Goal: Task Accomplishment & Management: Manage account settings

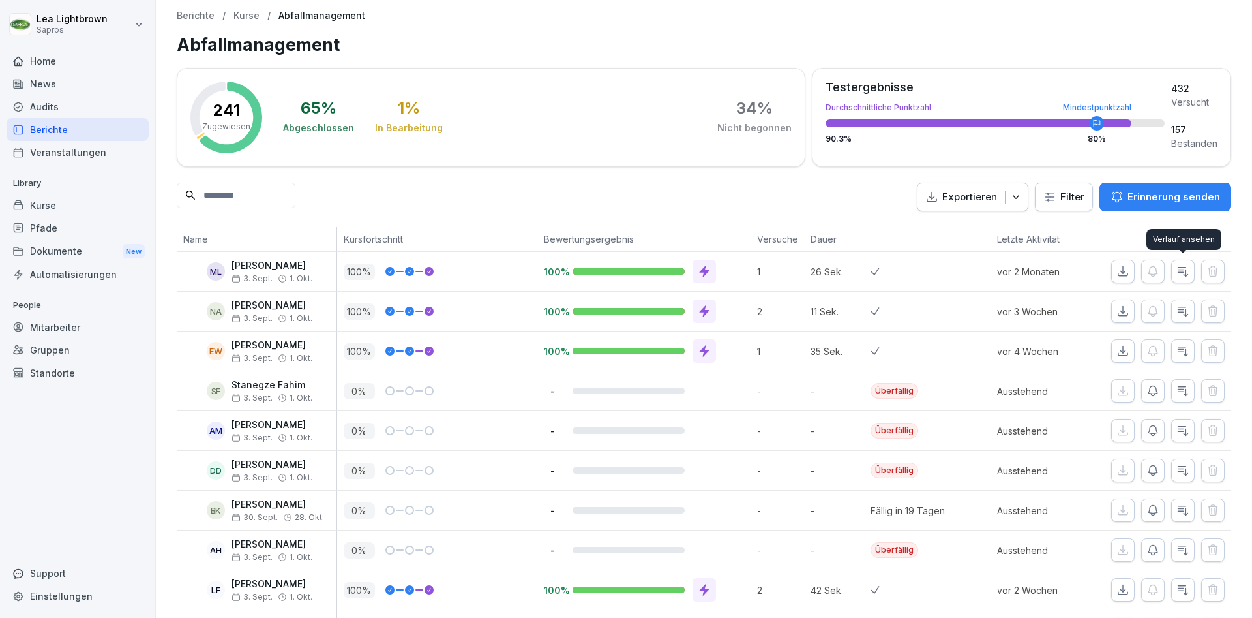
click at [1187, 275] on icon "button" at bounding box center [1184, 271] width 10 height 9
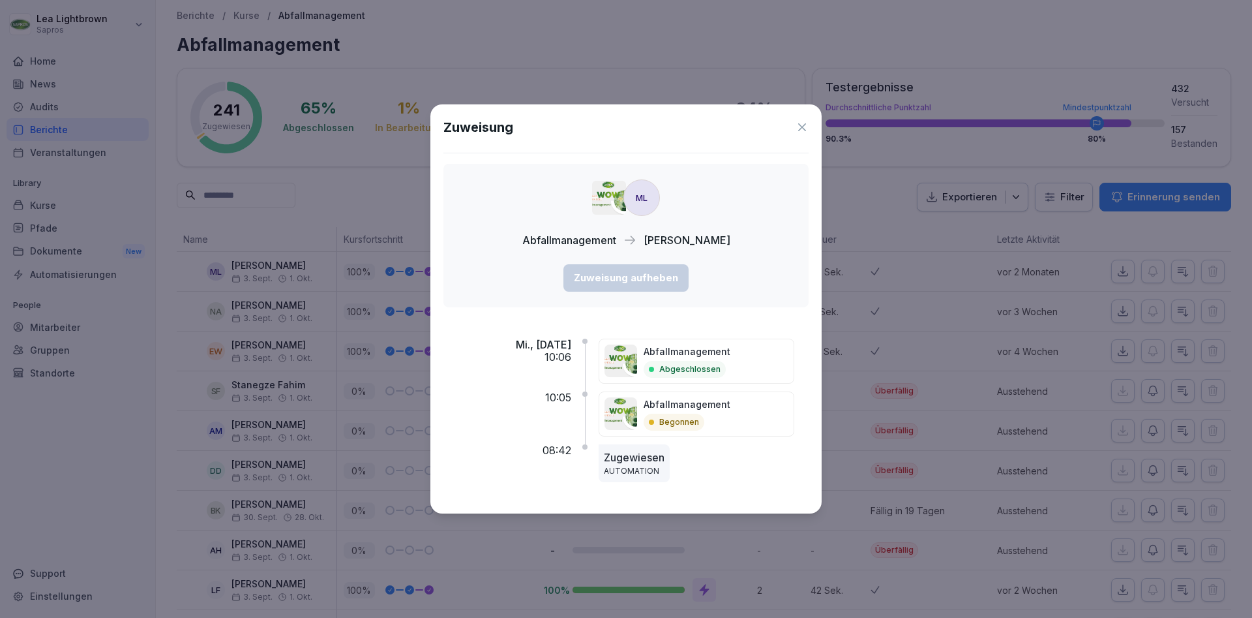
click at [803, 125] on icon at bounding box center [802, 127] width 13 height 13
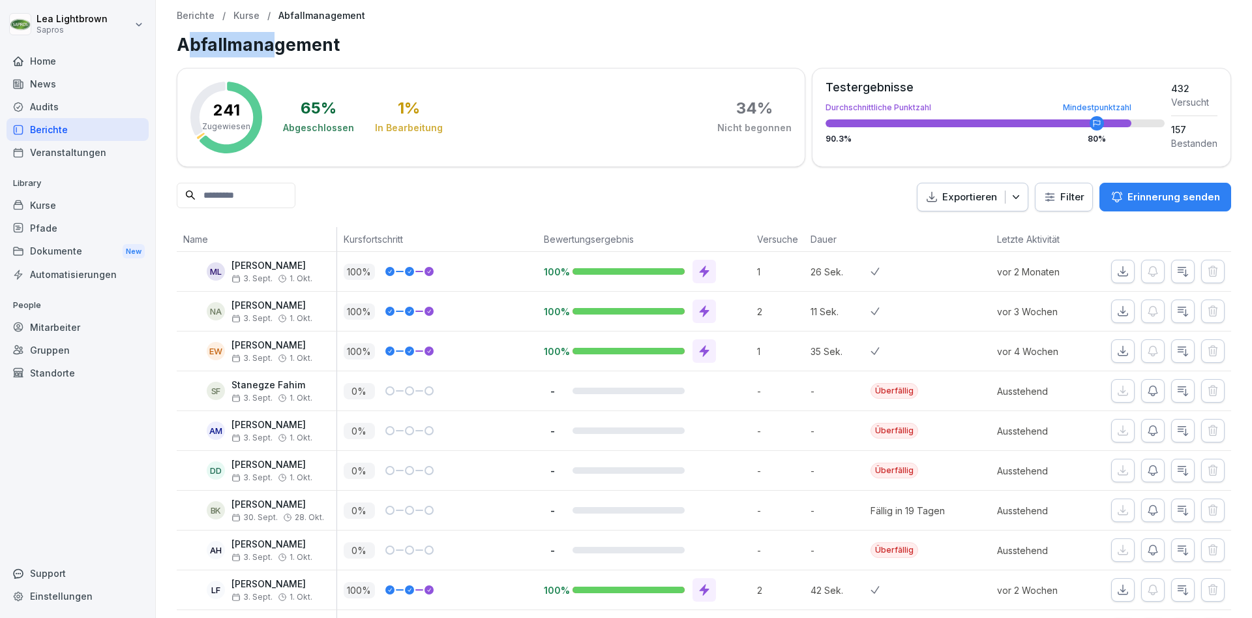
drag, startPoint x: 186, startPoint y: 46, endPoint x: 275, endPoint y: 46, distance: 88.7
click at [275, 46] on h1 "Abfallmanagement" at bounding box center [704, 44] width 1055 height 25
click at [1020, 198] on icon "button" at bounding box center [1016, 197] width 7 height 4
click at [980, 230] on p "Als Excel Datei exportieren" at bounding box center [966, 227] width 117 height 12
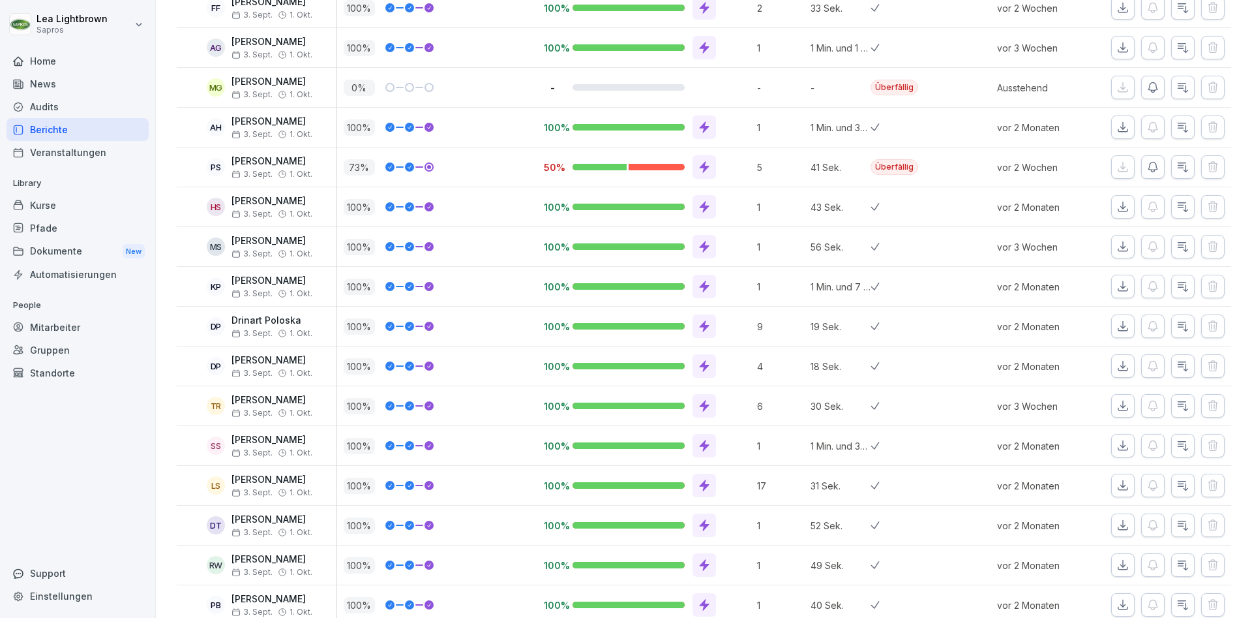
scroll to position [4697, 0]
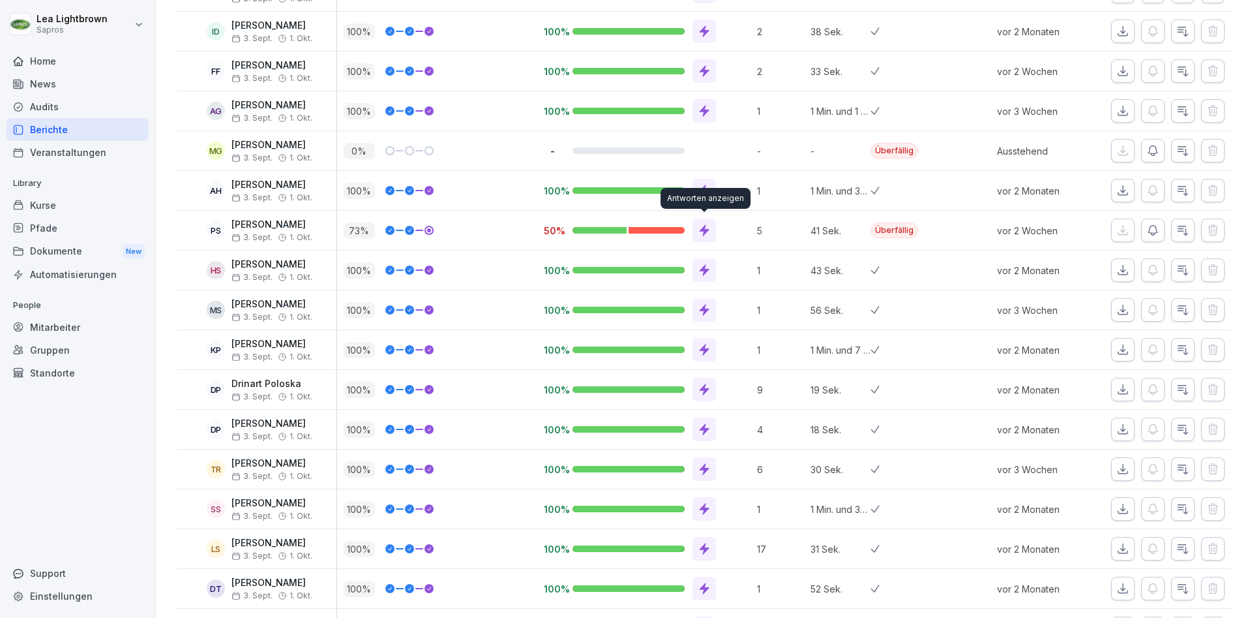
click at [703, 228] on icon at bounding box center [704, 231] width 10 height 12
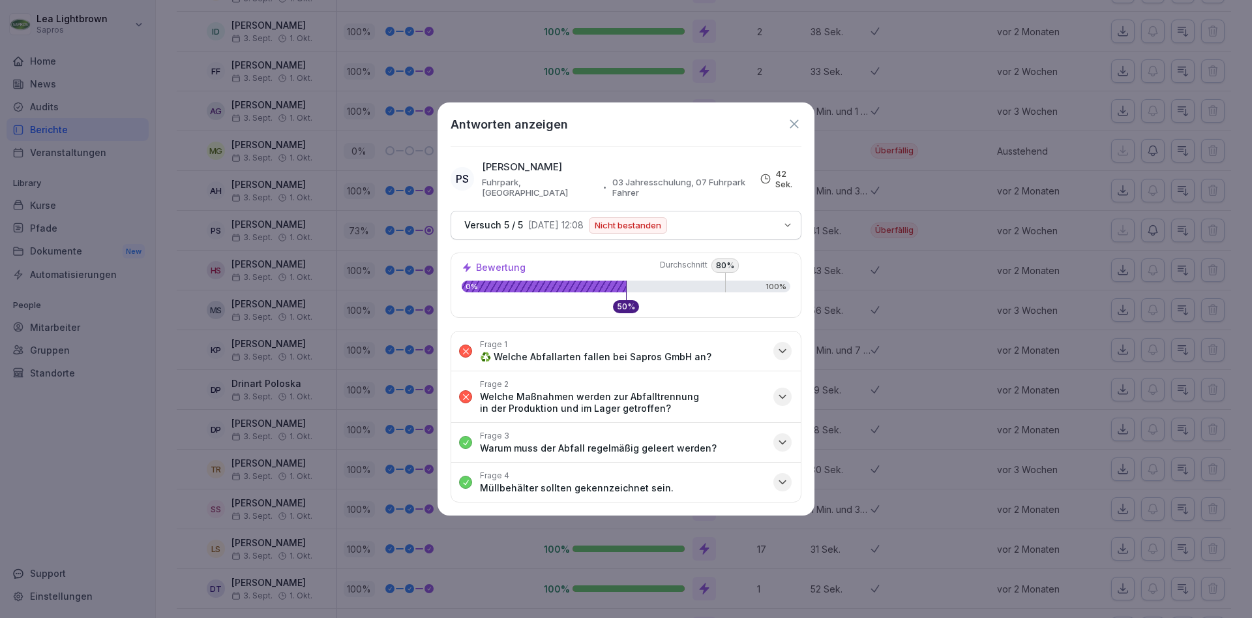
click at [773, 346] on button "Frage 1 ♻️ Welche Abfallarten fallen bei Sapros GmbH an?" at bounding box center [626, 350] width 350 height 39
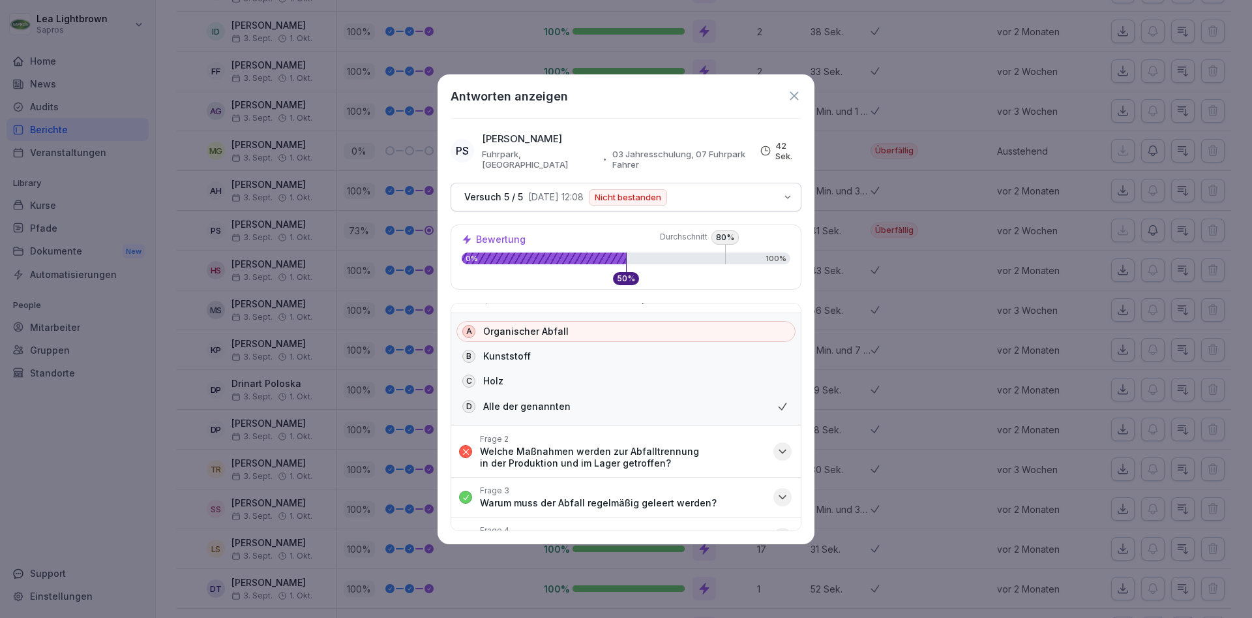
scroll to position [46, 0]
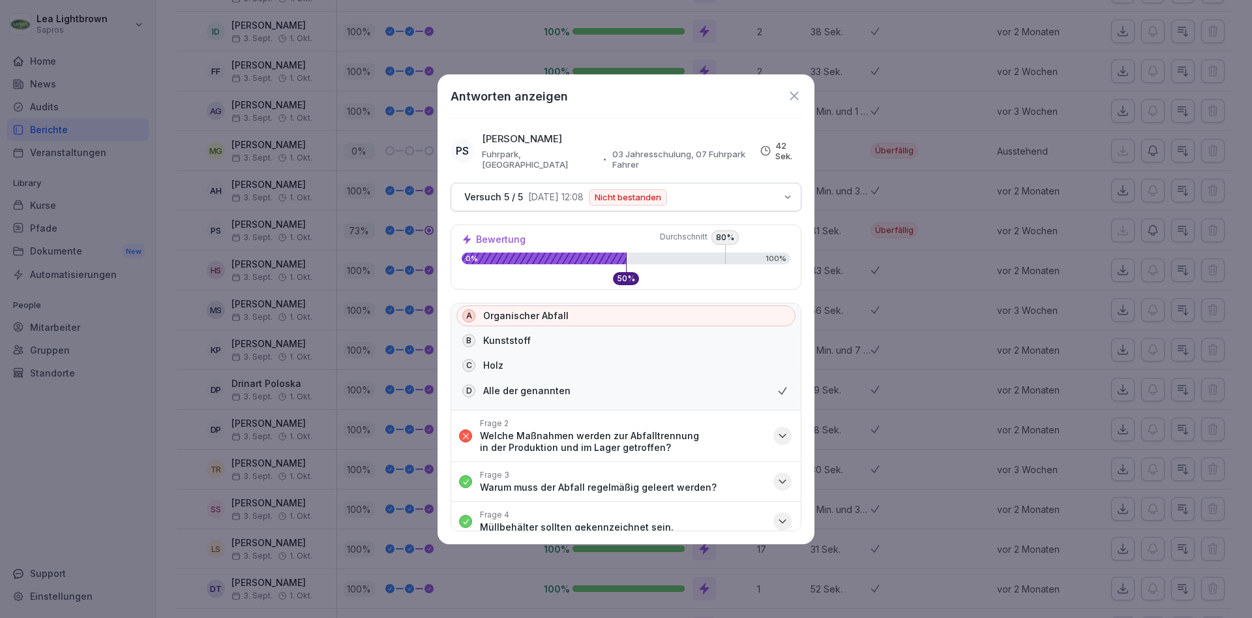
click at [765, 430] on p "Welche Maßnahmen werden zur Abfalltrennung in der Produktion und im Lager getro…" at bounding box center [623, 441] width 286 height 23
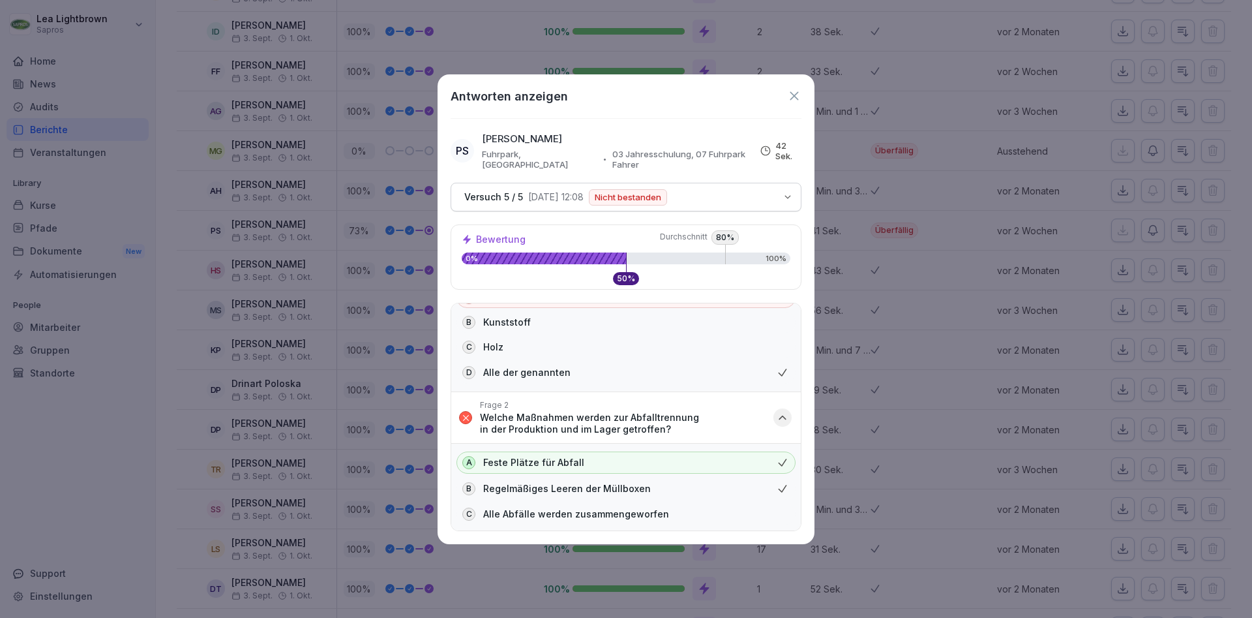
scroll to position [135, 0]
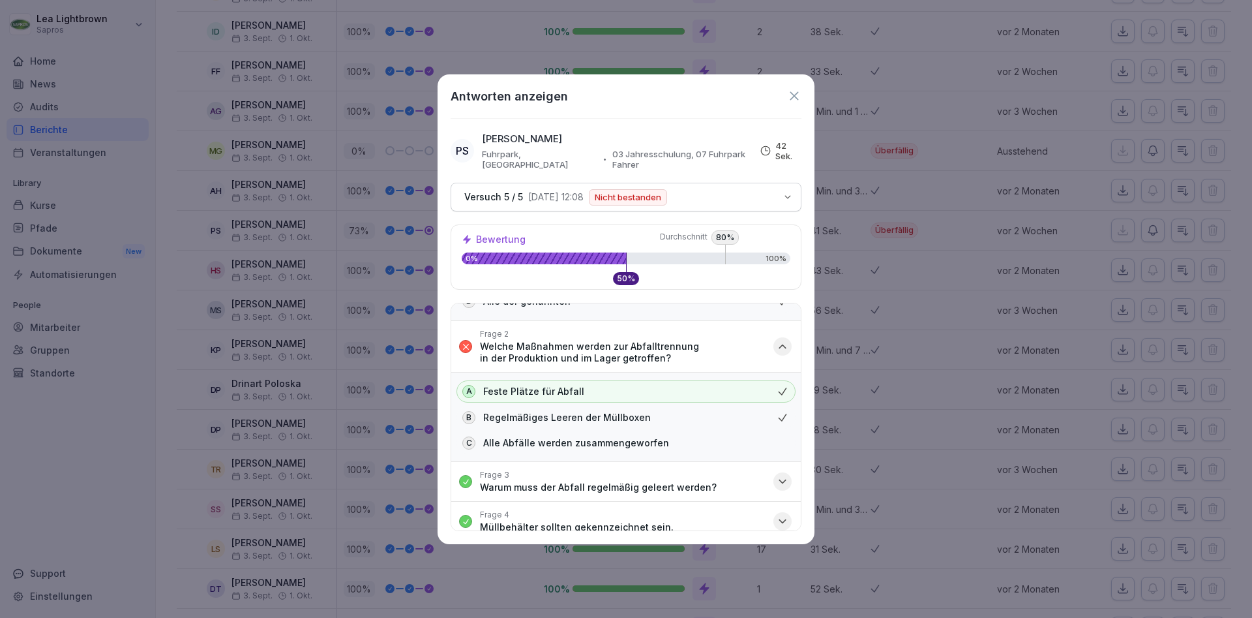
click at [791, 192] on icon "button" at bounding box center [788, 197] width 10 height 10
click at [802, 93] on div "Antworten anzeigen PS [PERSON_NAME][GEOGRAPHIC_DATA], [GEOGRAPHIC_DATA] 03 Jahr…" at bounding box center [626, 309] width 377 height 470
click at [800, 98] on icon at bounding box center [794, 96] width 14 height 14
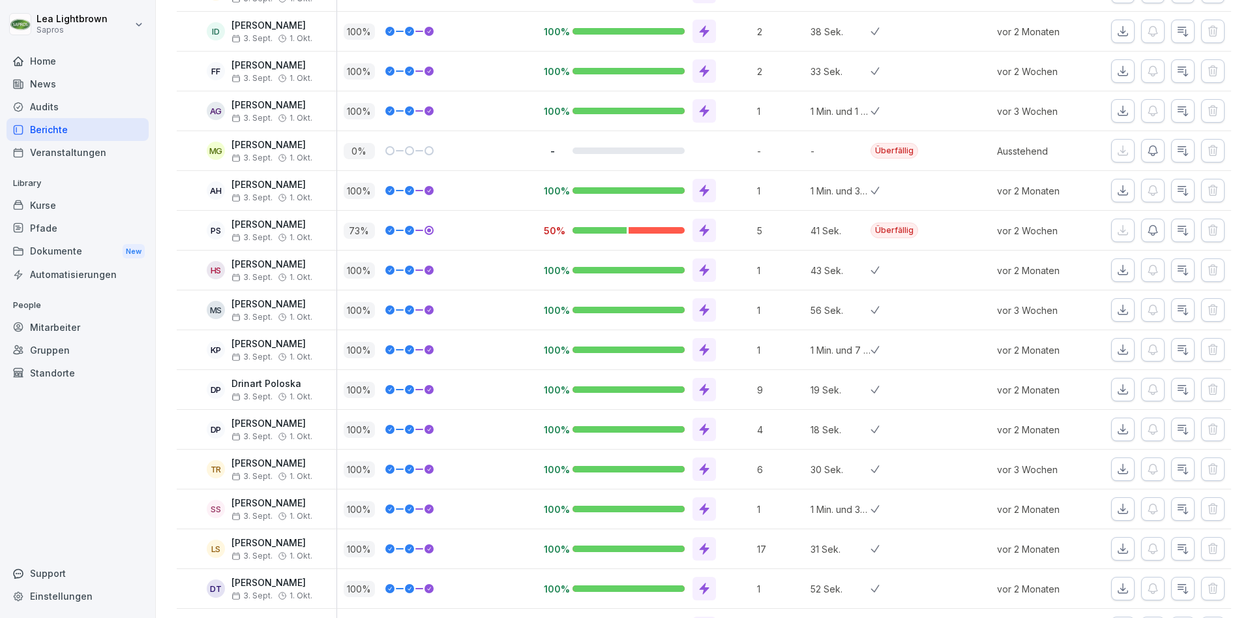
scroll to position [4697, 0]
click at [762, 389] on p "9" at bounding box center [780, 390] width 47 height 14
click at [761, 549] on p "17" at bounding box center [780, 549] width 47 height 14
drag, startPoint x: 757, startPoint y: 548, endPoint x: 771, endPoint y: 548, distance: 13.7
click at [771, 548] on div "17" at bounding box center [777, 548] width 53 height 39
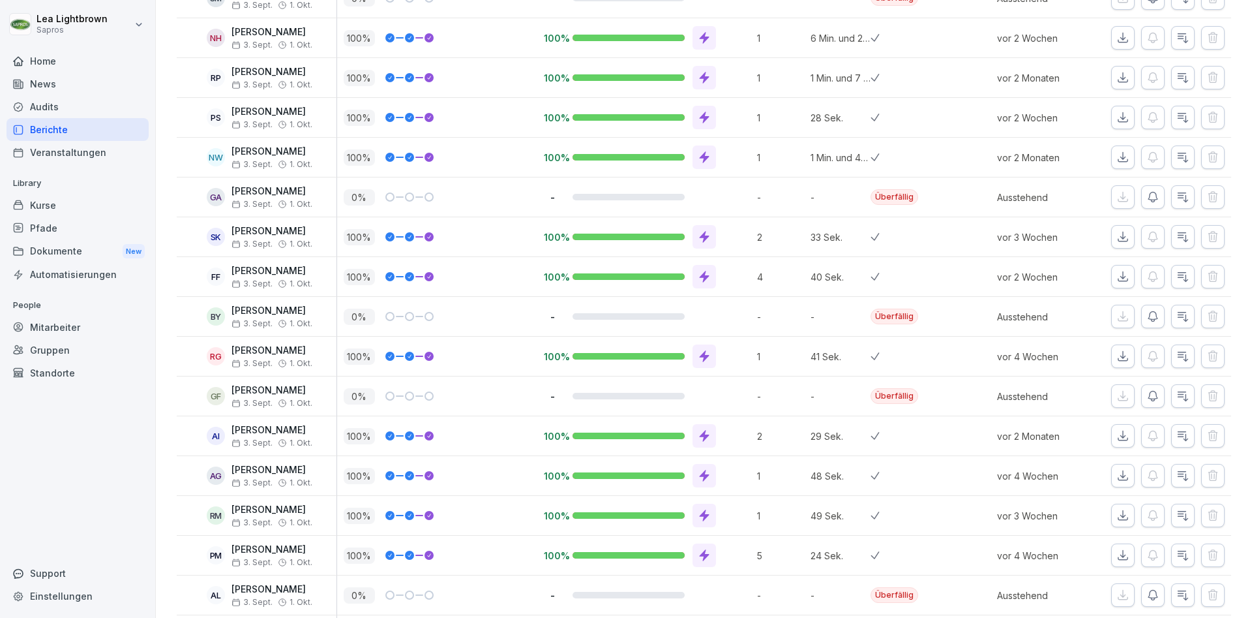
scroll to position [5636, 0]
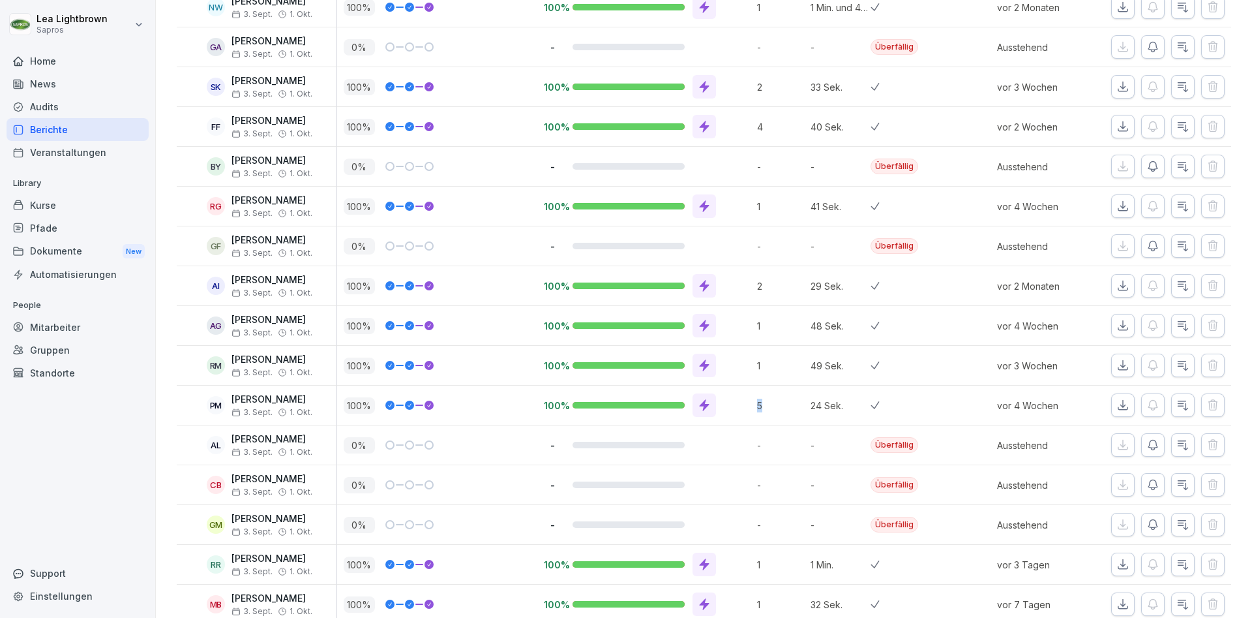
click at [761, 404] on p "5" at bounding box center [780, 406] width 47 height 14
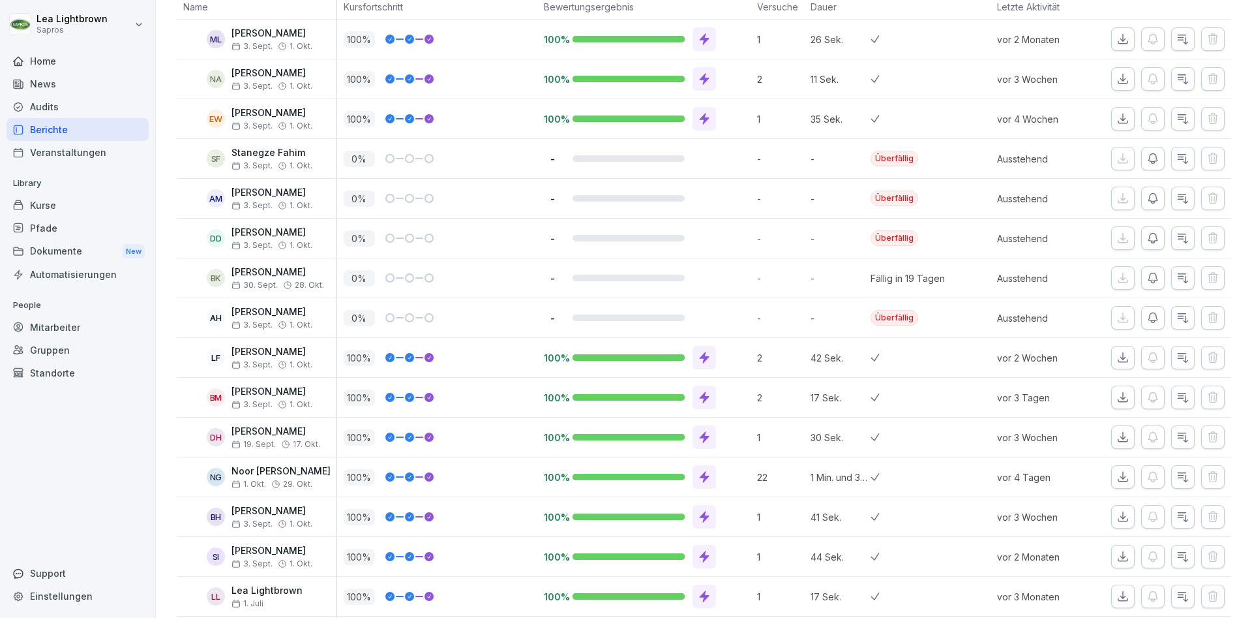
scroll to position [0, 0]
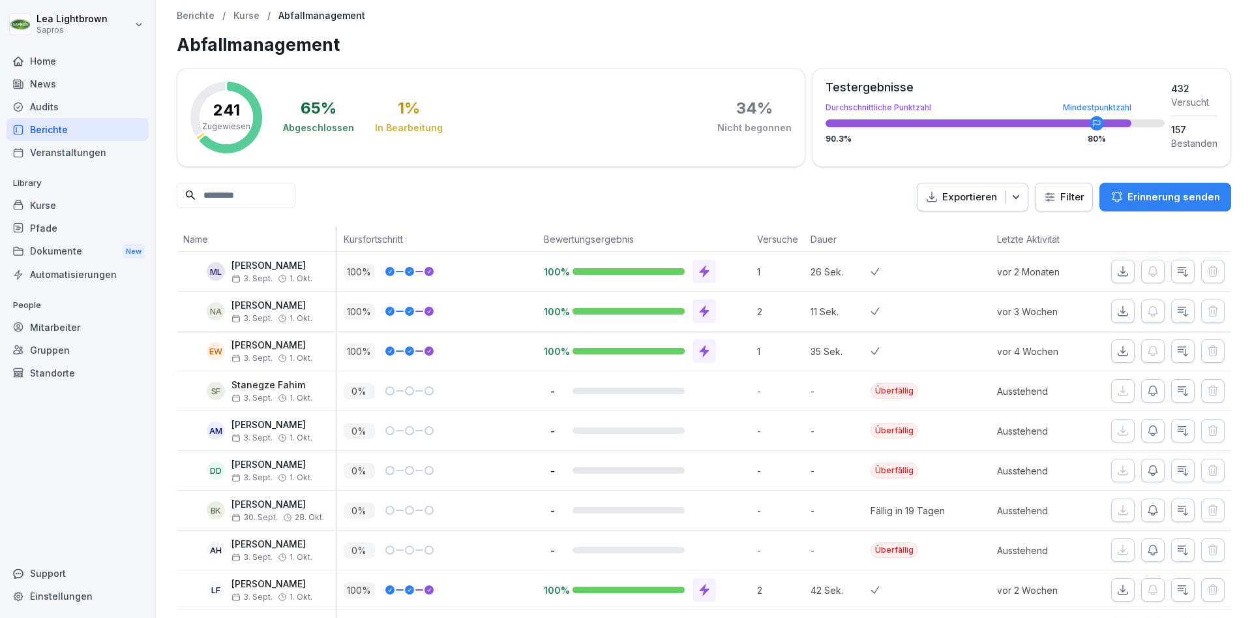
click at [1160, 196] on p "Erinnerung senden" at bounding box center [1174, 197] width 93 height 14
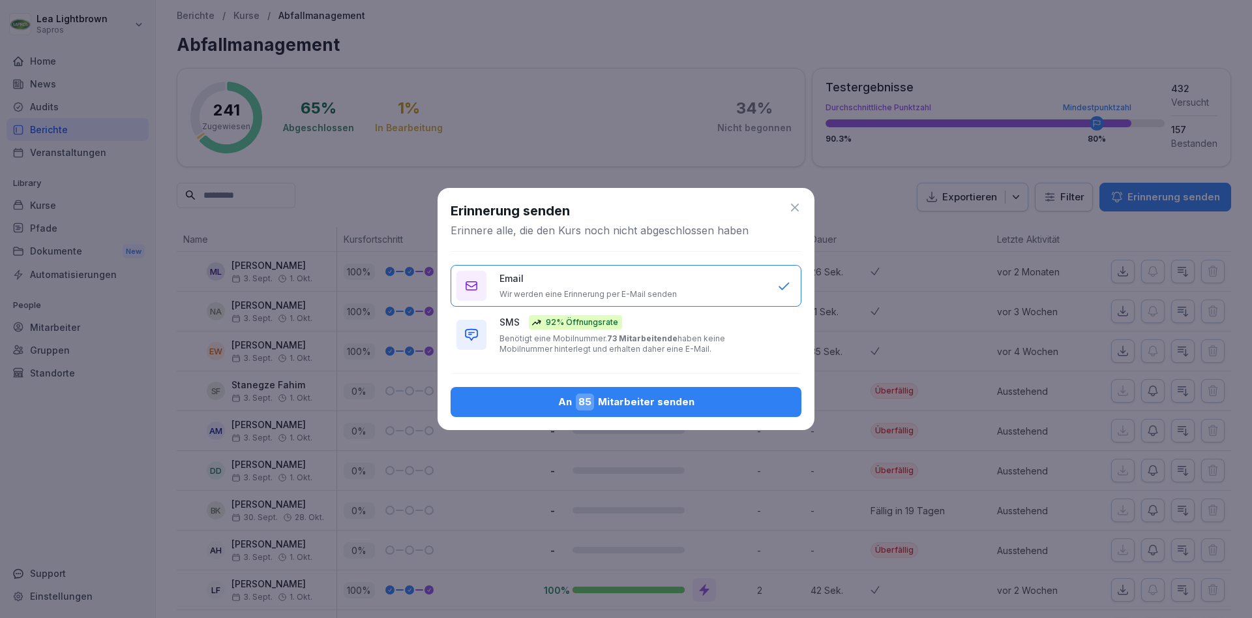
click at [796, 207] on icon at bounding box center [795, 208] width 8 height 8
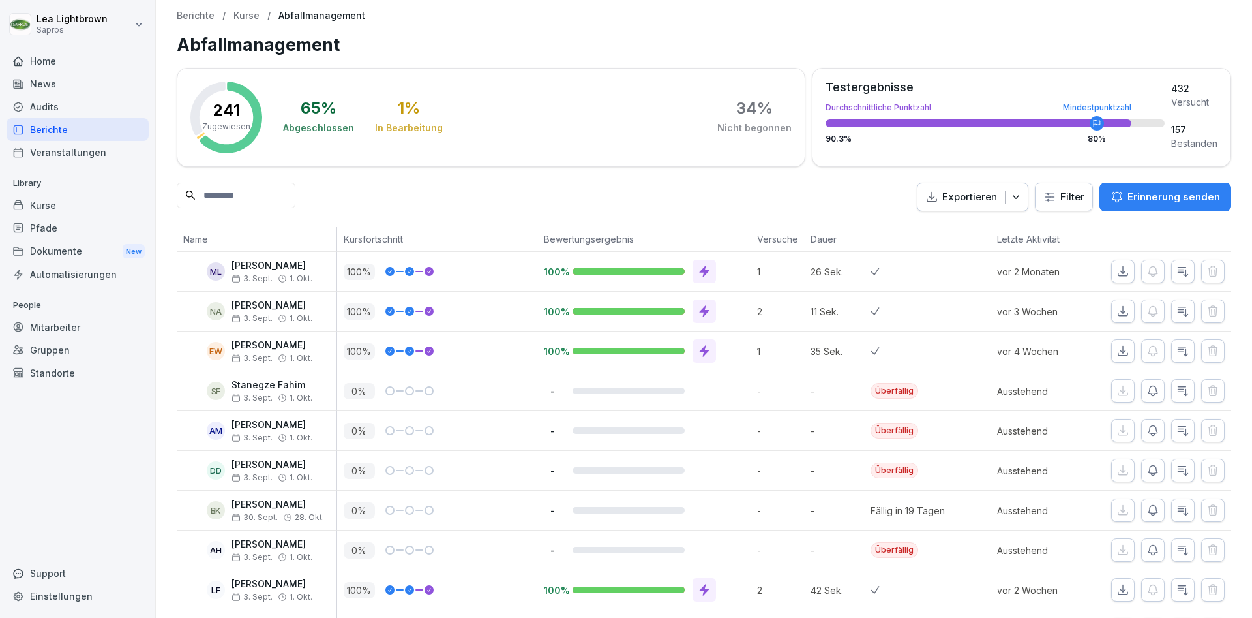
click at [265, 46] on h1 "Abfallmanagement" at bounding box center [704, 44] width 1055 height 25
click at [288, 47] on h1 "Abfallmanagement" at bounding box center [704, 44] width 1055 height 25
click at [80, 209] on div "Kurse" at bounding box center [78, 205] width 142 height 23
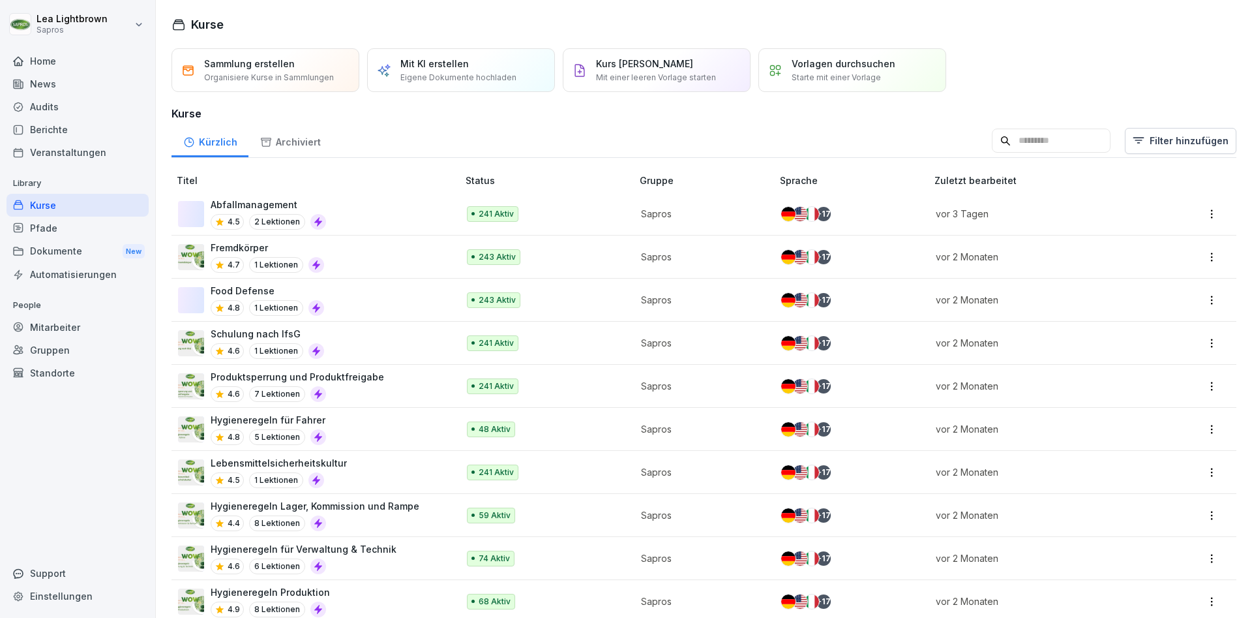
click at [297, 145] on div "Archiviert" at bounding box center [290, 140] width 83 height 33
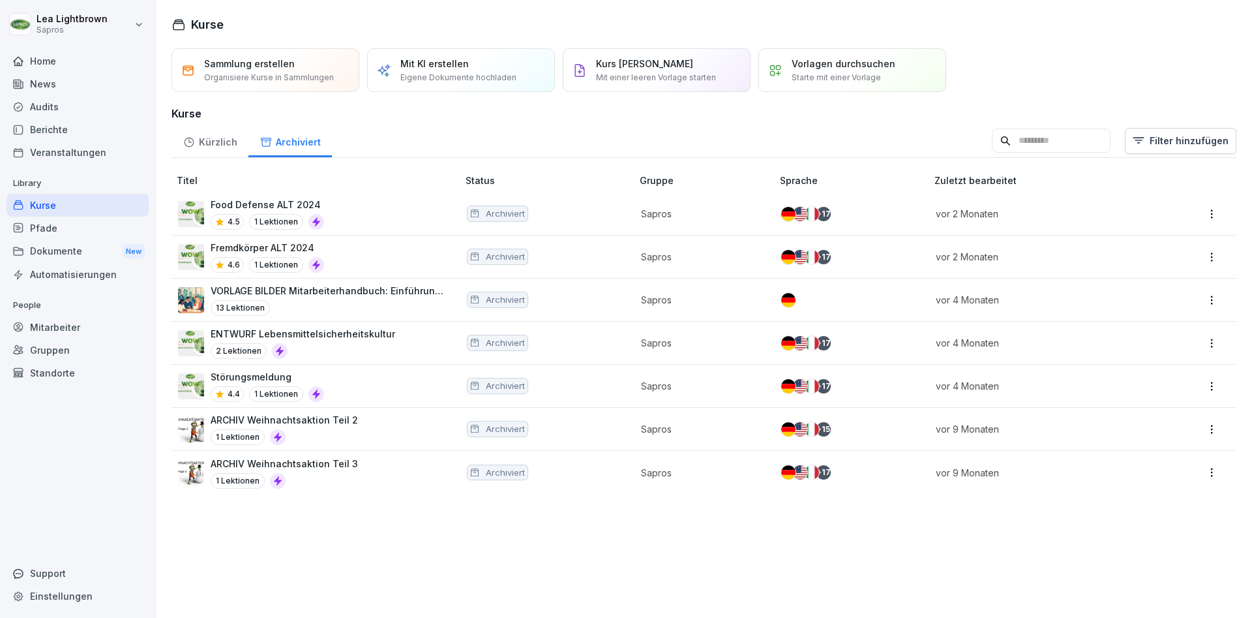
click at [232, 139] on div "Kürzlich" at bounding box center [210, 140] width 77 height 33
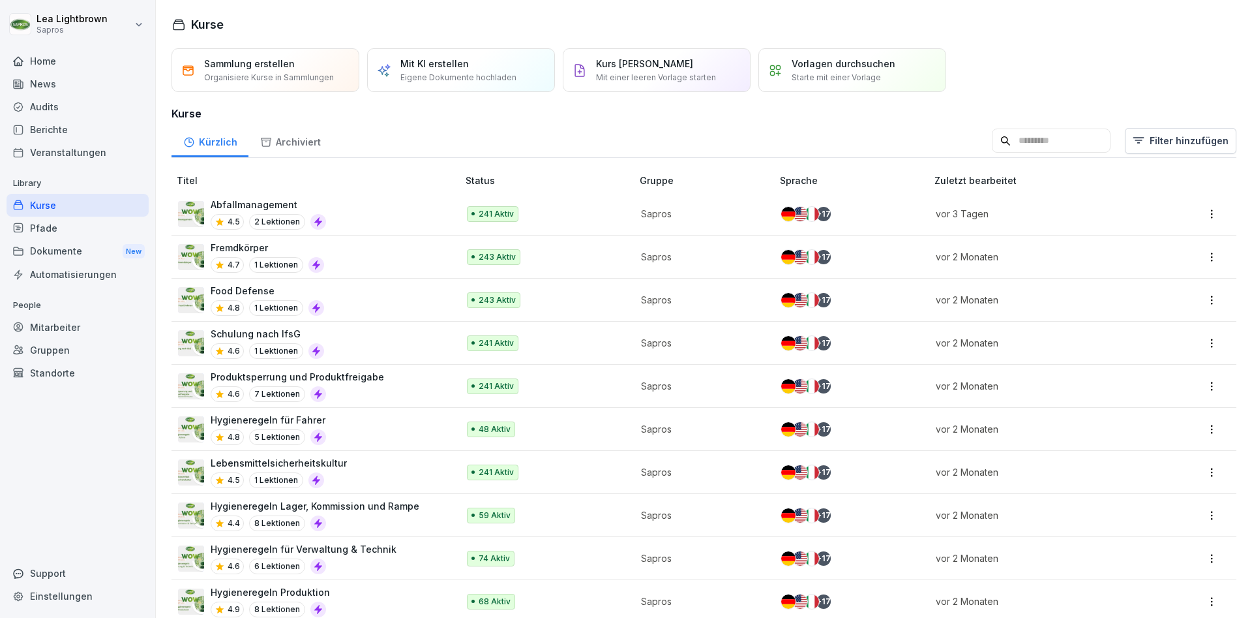
click at [1213, 215] on html "Lea Lightbrown Sapros Home News Audits Berichte Veranstaltungen Library Kurse P…" at bounding box center [626, 309] width 1252 height 618
click at [1123, 245] on div "Bearbeiten" at bounding box center [1126, 240] width 48 height 14
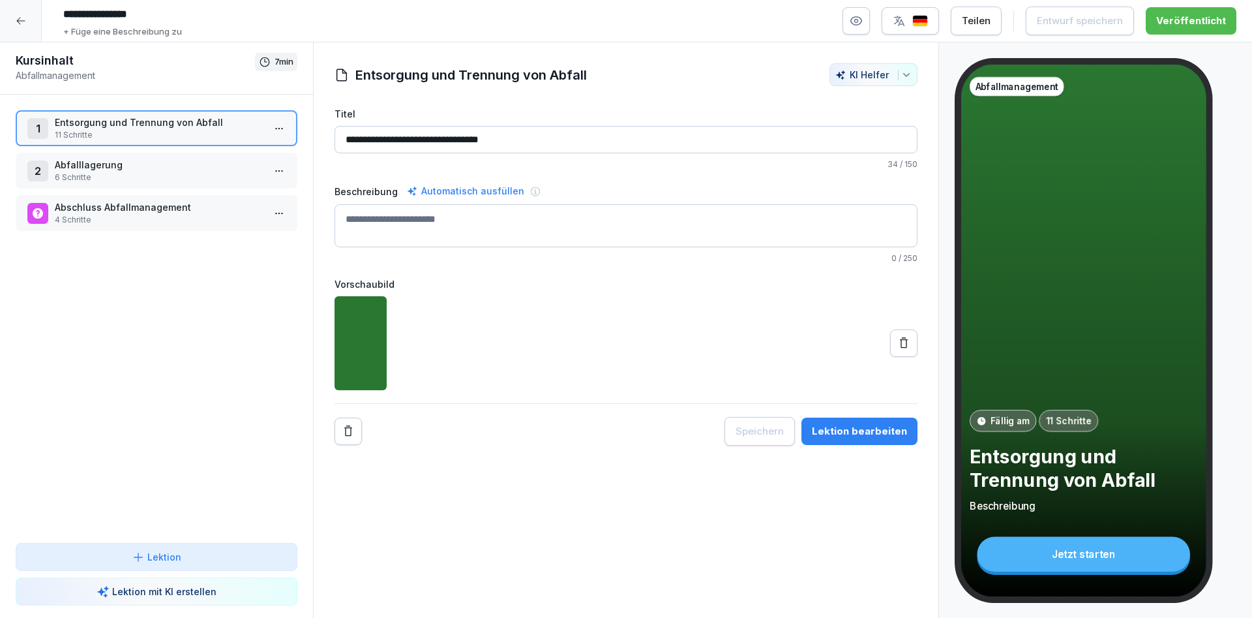
click at [33, 25] on div at bounding box center [21, 21] width 42 height 42
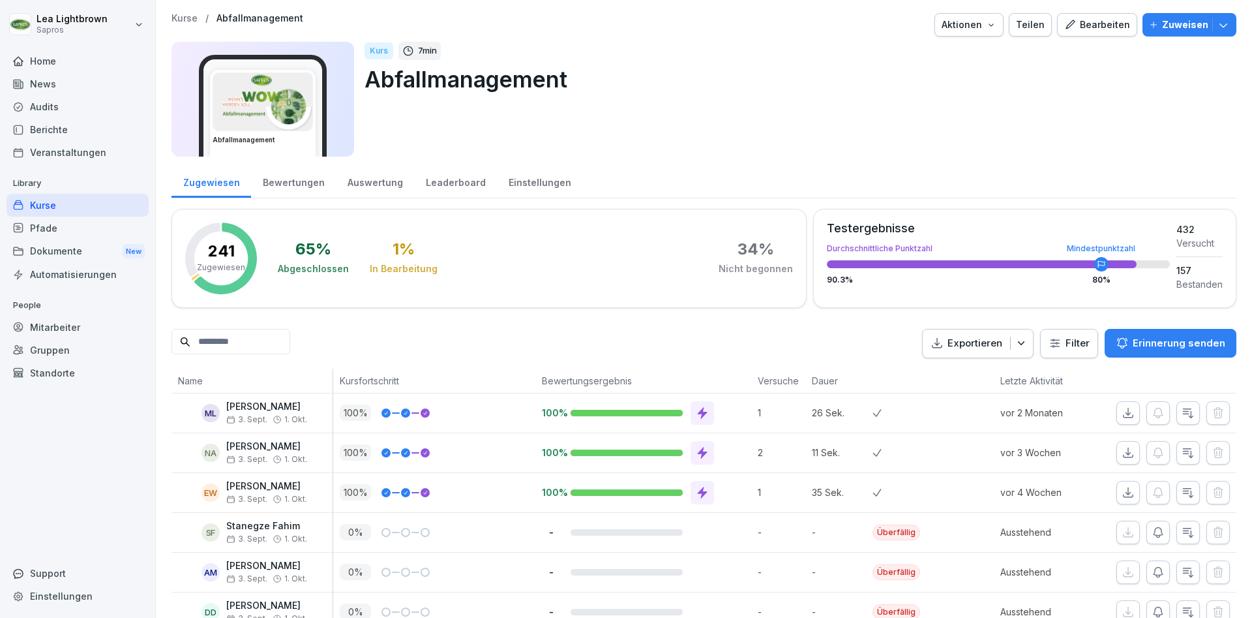
click at [1230, 30] on icon "button" at bounding box center [1223, 24] width 13 height 13
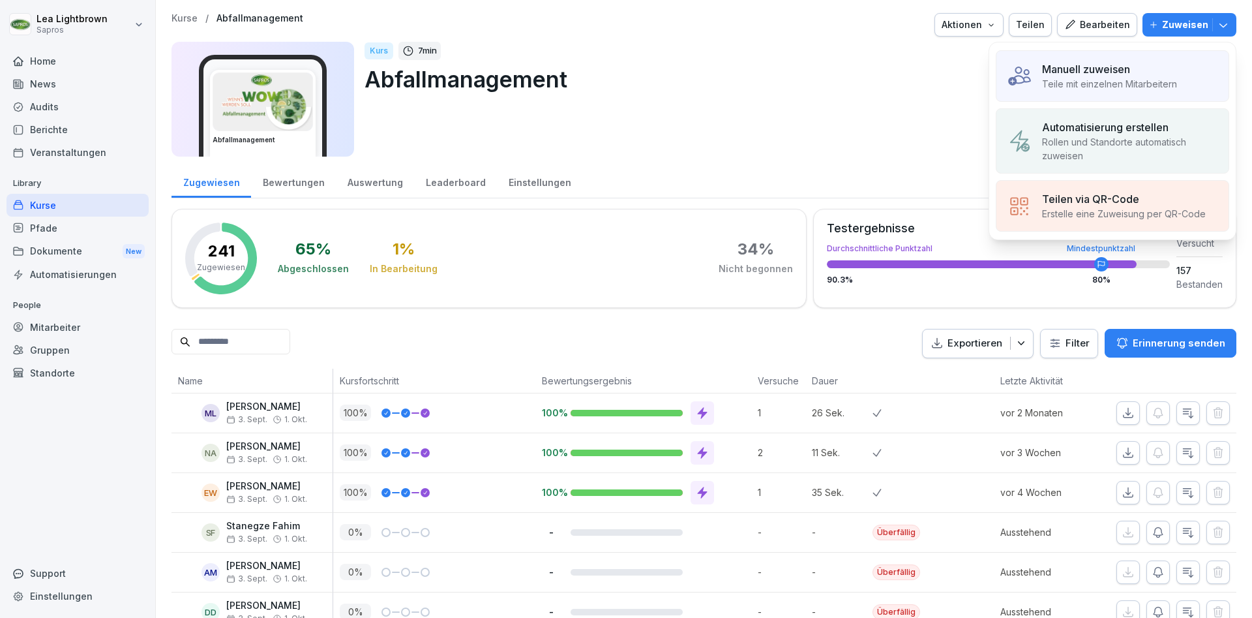
click at [1133, 76] on div "Manuell zuweisen" at bounding box center [1109, 69] width 135 height 16
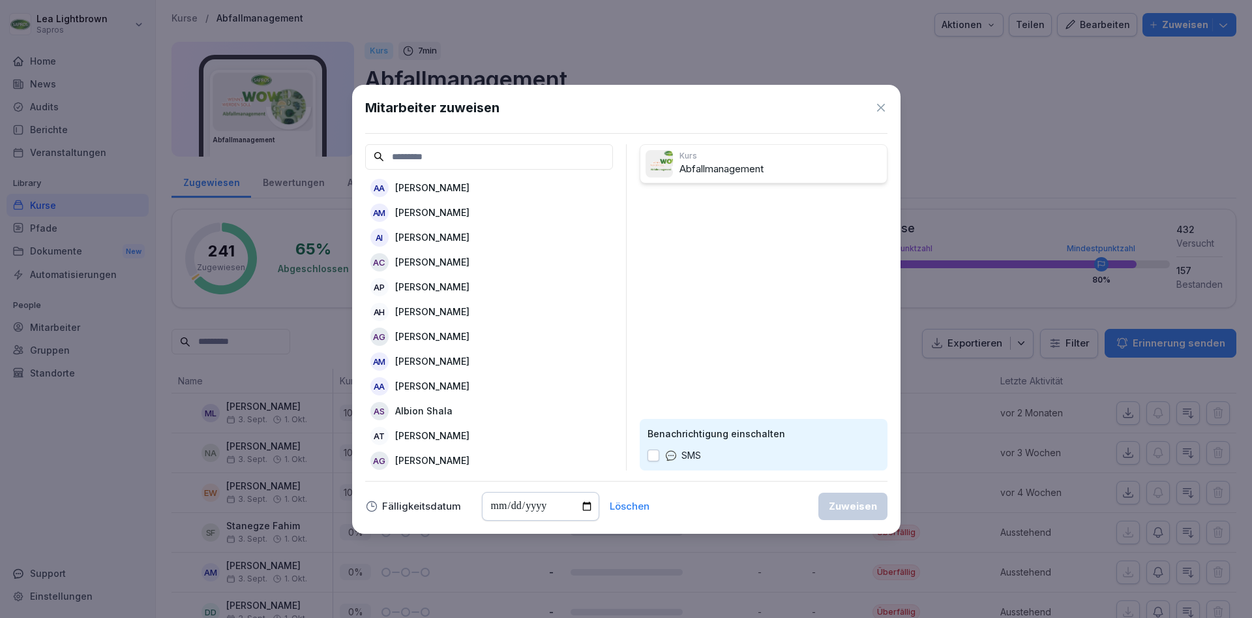
click at [883, 114] on icon at bounding box center [881, 107] width 13 height 13
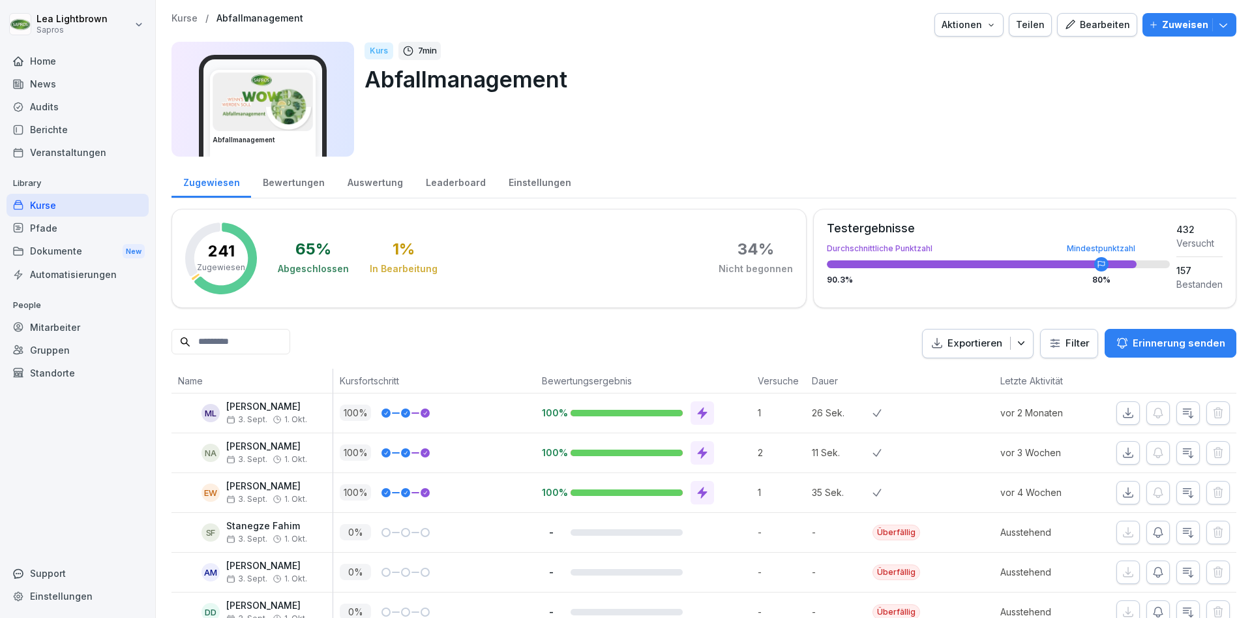
click at [1230, 28] on icon "button" at bounding box center [1223, 24] width 13 height 13
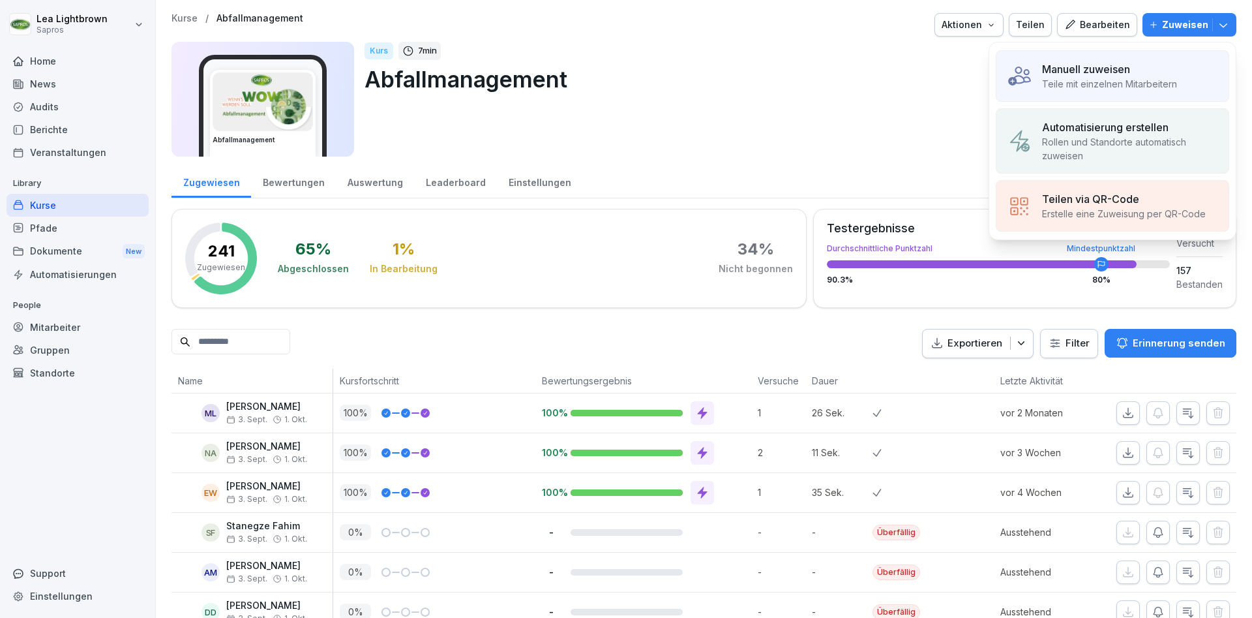
click at [1120, 134] on p "Automatisierung erstellen" at bounding box center [1105, 127] width 127 height 16
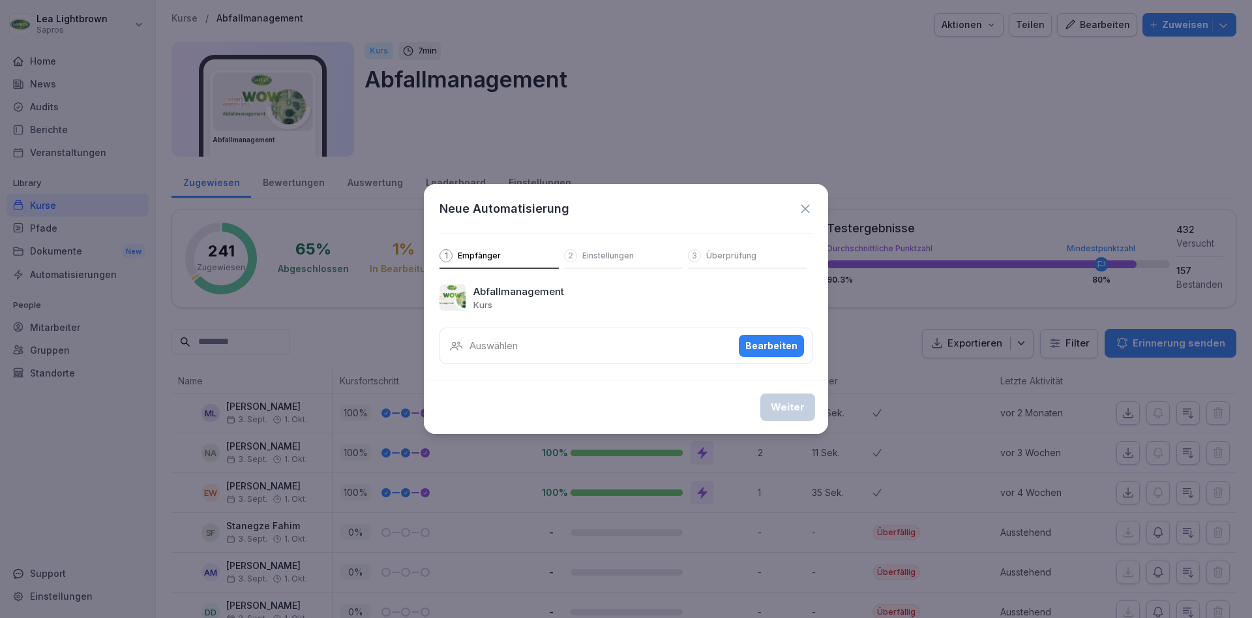
click at [763, 339] on div "Bearbeiten" at bounding box center [772, 346] width 52 height 14
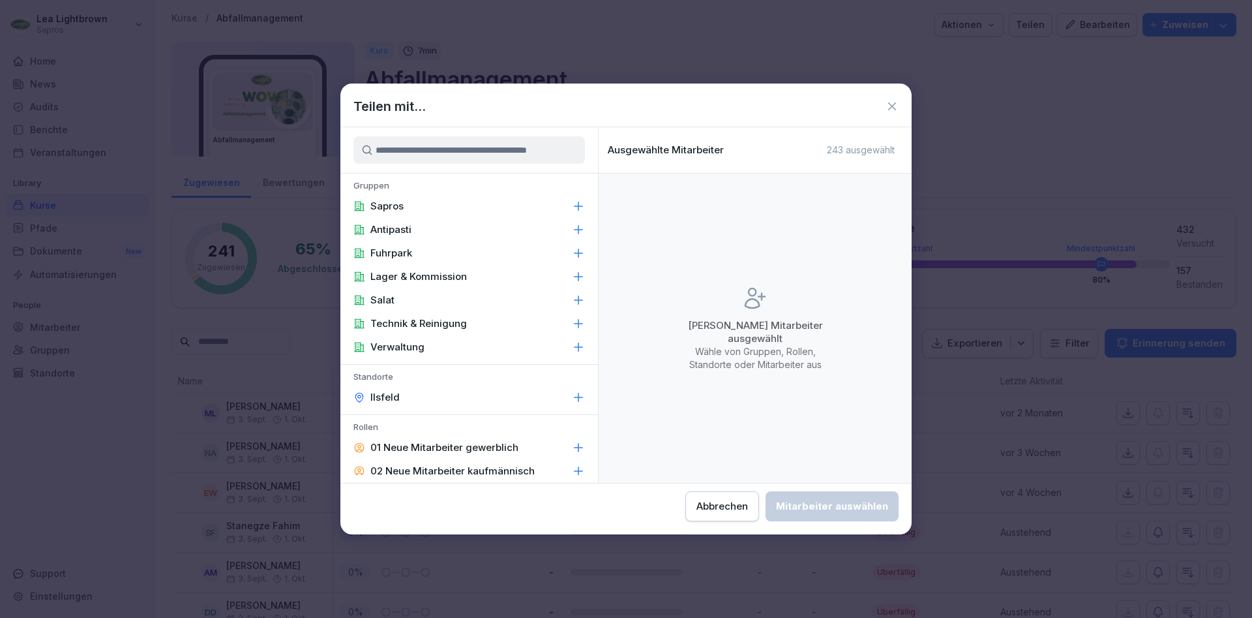
click at [432, 210] on div "Sapros" at bounding box center [470, 205] width 258 height 23
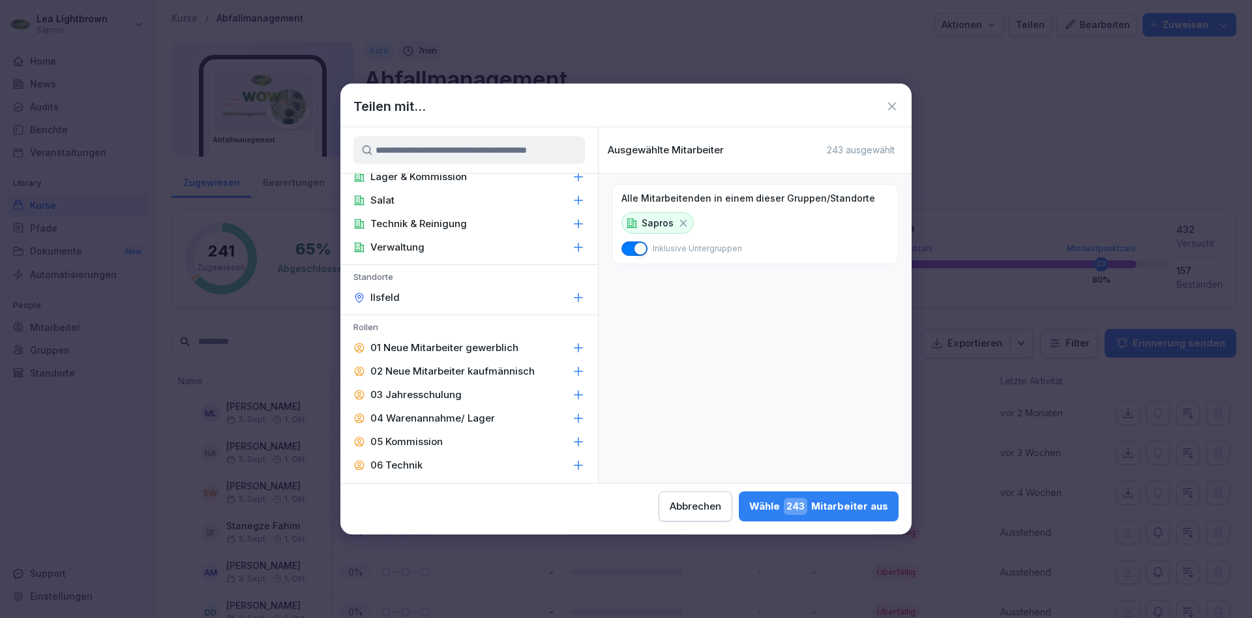
scroll to position [124, 0]
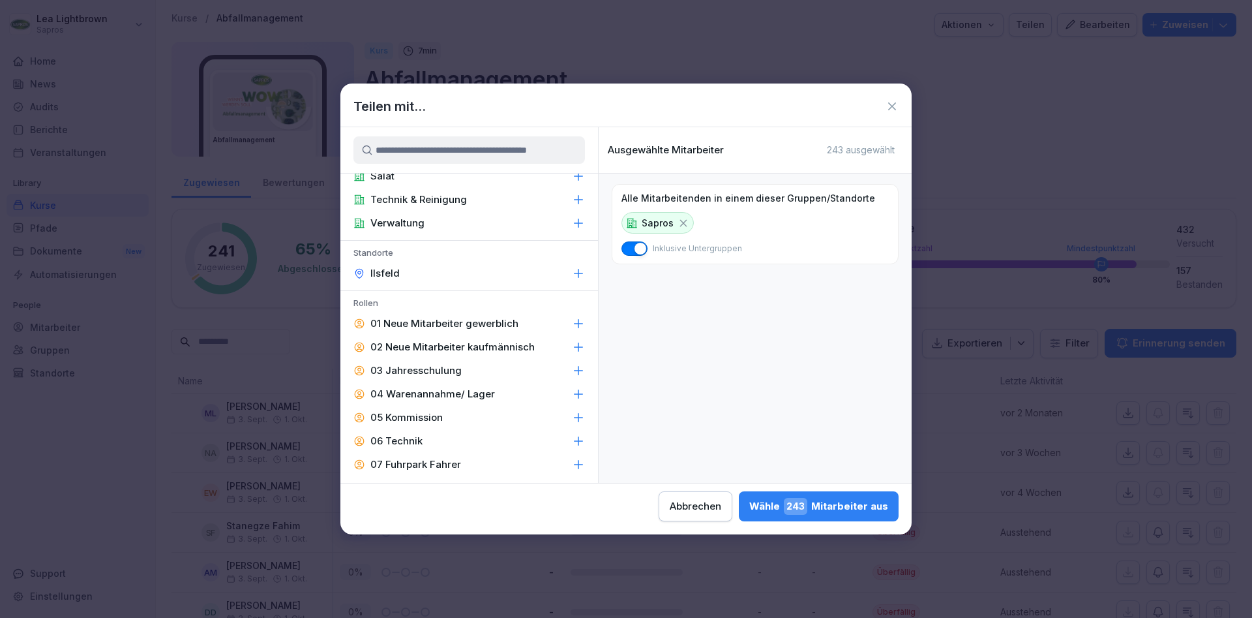
click at [447, 363] on div "03 Jahresschulung" at bounding box center [470, 370] width 258 height 23
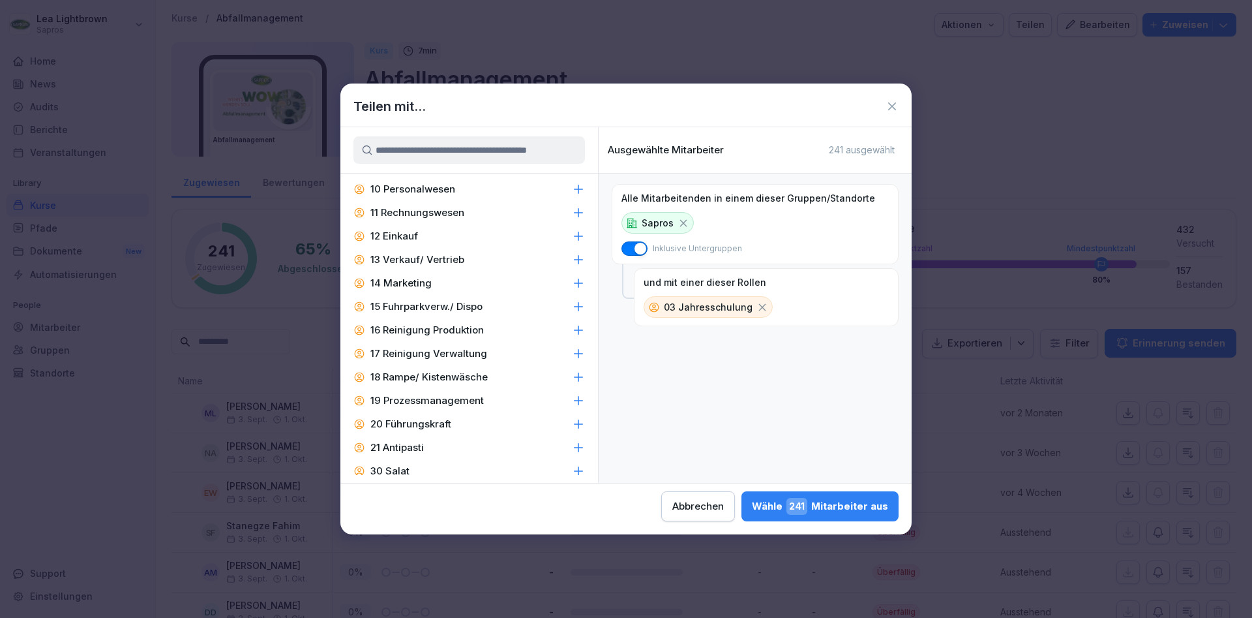
scroll to position [0, 0]
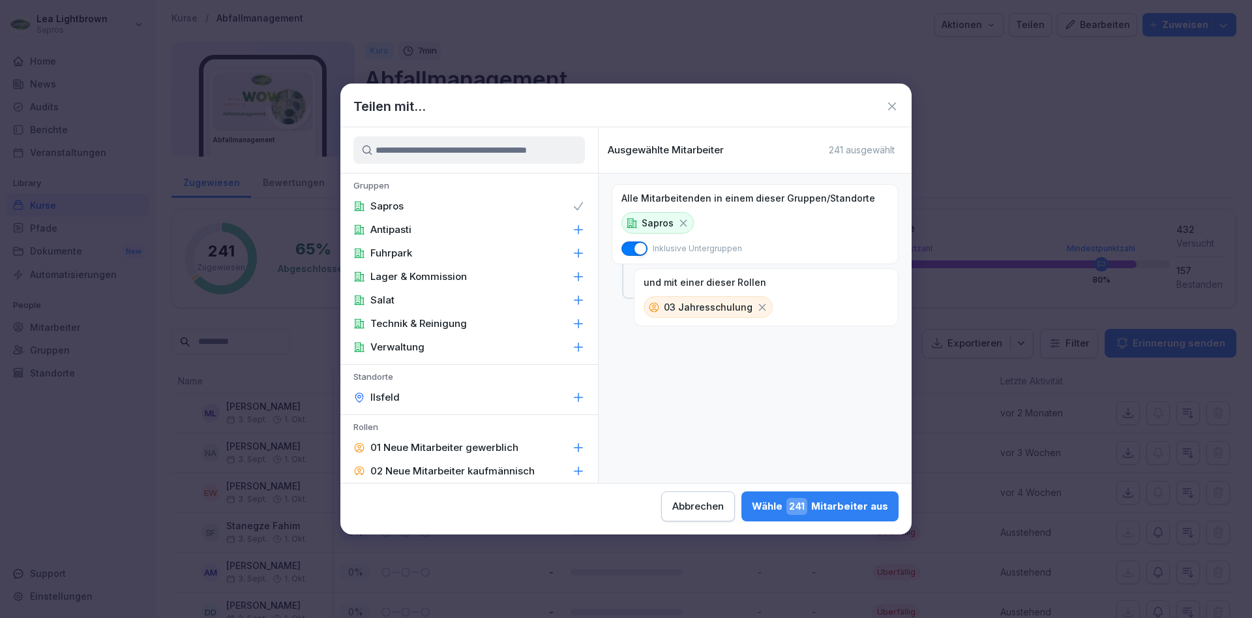
click at [752, 506] on div "[PERSON_NAME] 241 Mitarbeiter aus" at bounding box center [820, 506] width 136 height 17
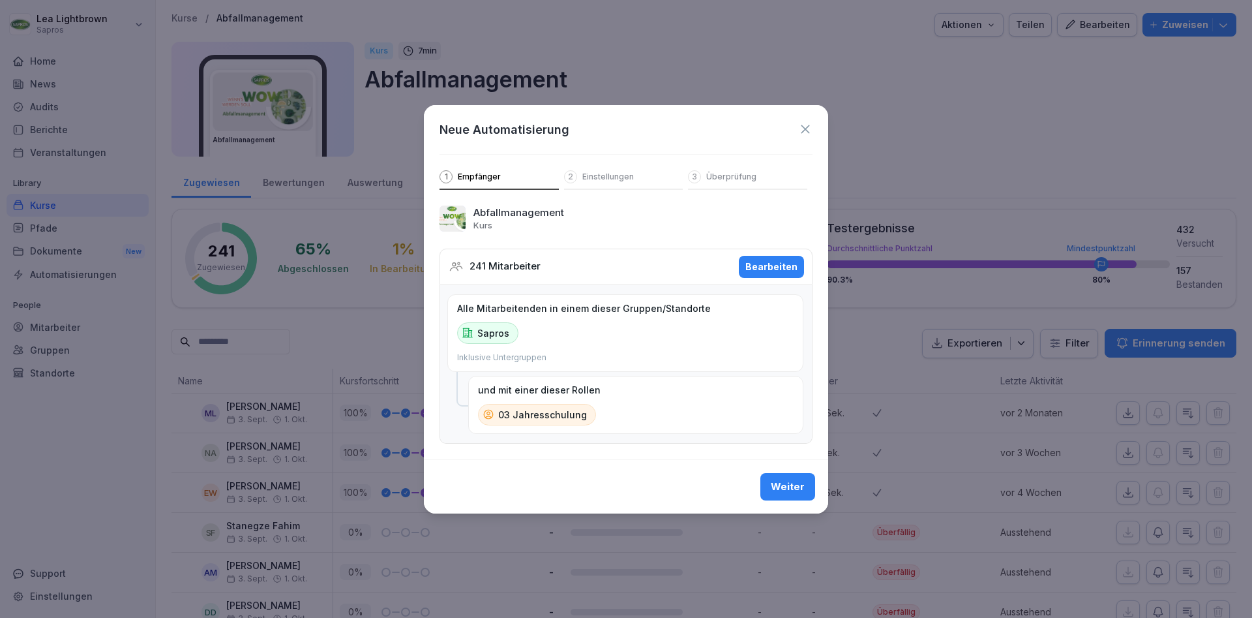
scroll to position [0, 9]
click at [788, 483] on div "Weiter" at bounding box center [788, 486] width 34 height 14
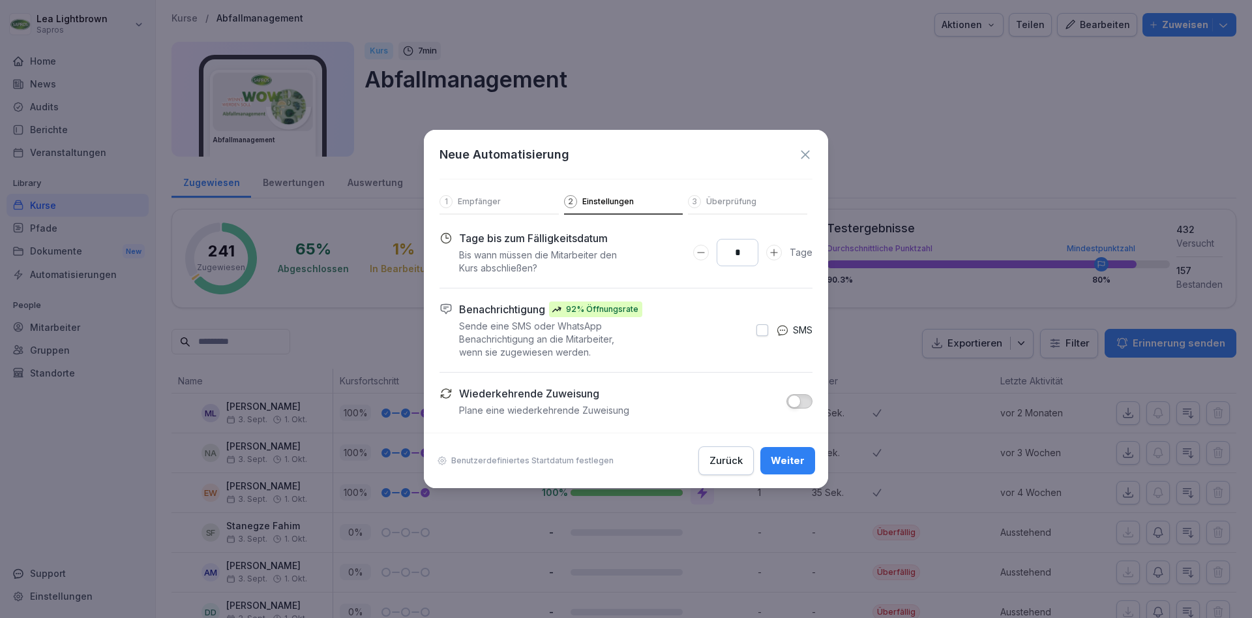
click at [805, 154] on icon at bounding box center [805, 154] width 8 height 8
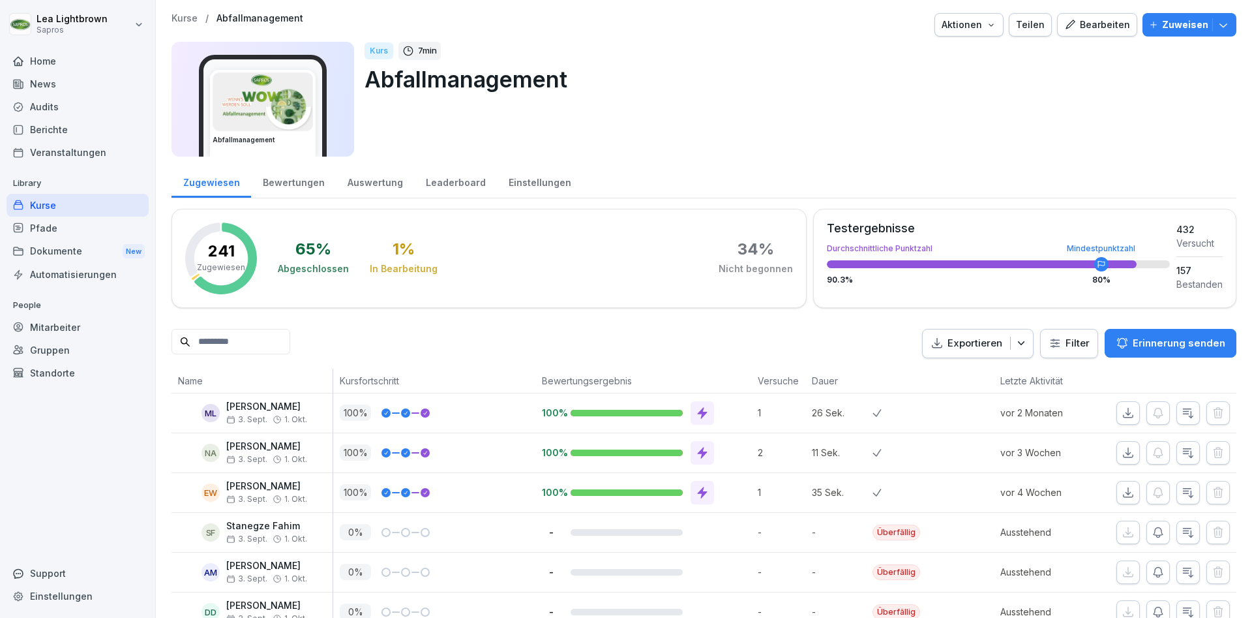
click at [542, 180] on div "Einstellungen" at bounding box center [539, 180] width 85 height 33
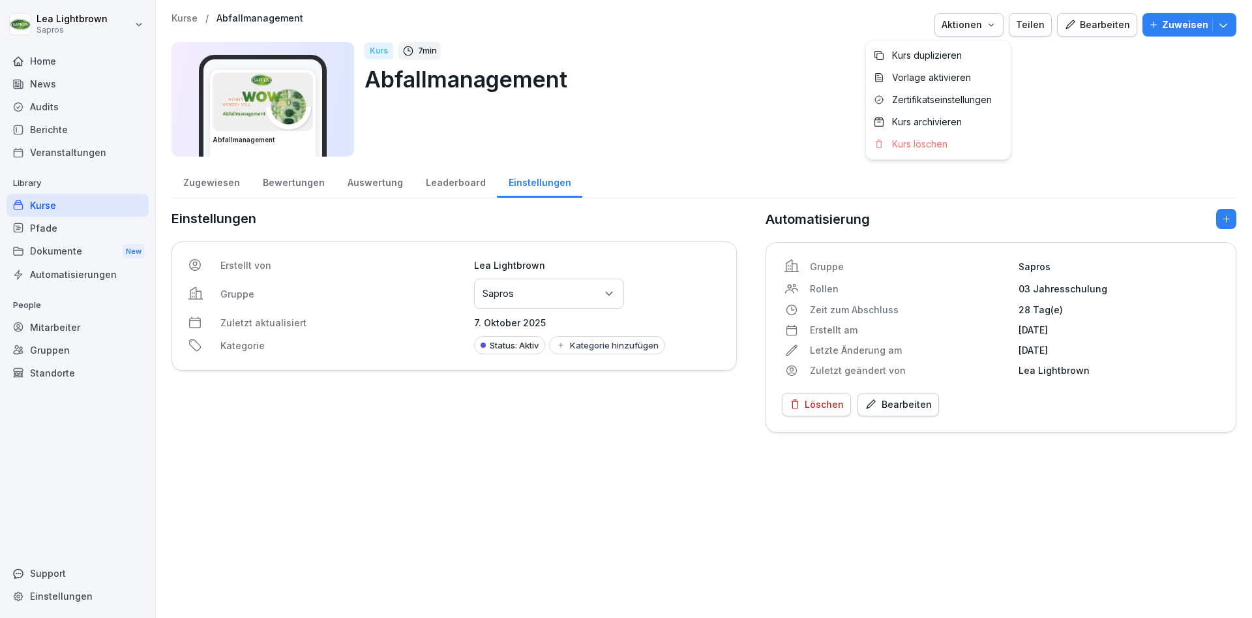
click at [997, 20] on icon "button" at bounding box center [991, 25] width 10 height 10
click at [1064, 129] on html "Lea Lightbrown Sapros Home News Audits Berichte Veranstaltungen Library Kurse P…" at bounding box center [626, 309] width 1252 height 618
